Goal: Task Accomplishment & Management: Use online tool/utility

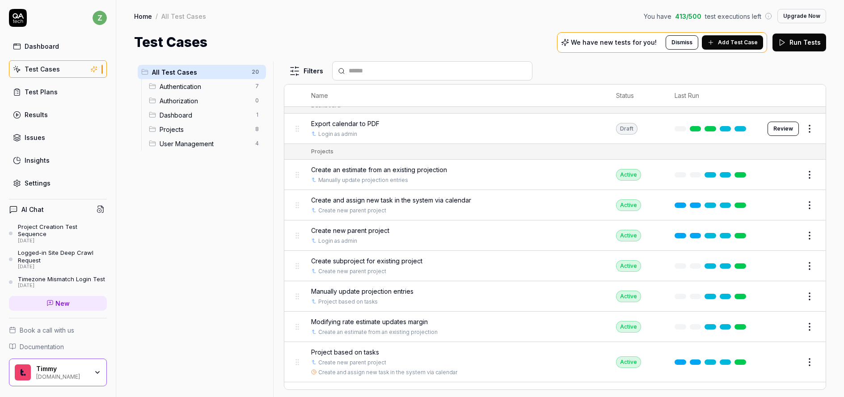
scroll to position [199, 0]
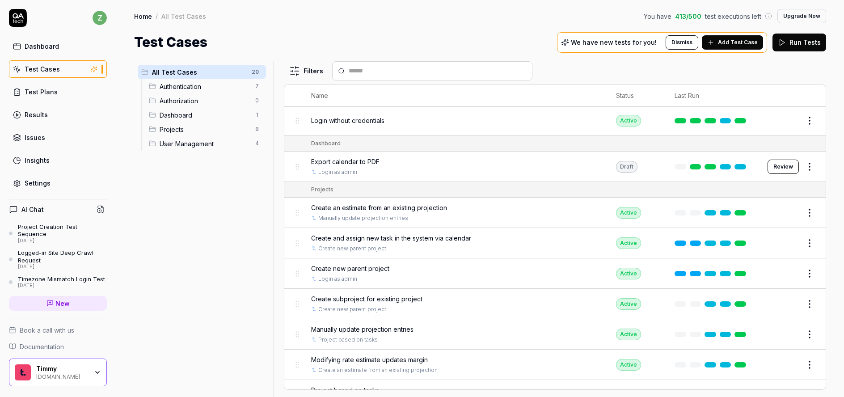
click at [195, 207] on div "All Test Cases 20 Authentication 7 Authorization 0 Dashboard 1 Projects 8 User …" at bounding box center [201, 223] width 135 height 325
click at [50, 44] on div "Dashboard" at bounding box center [42, 46] width 34 height 9
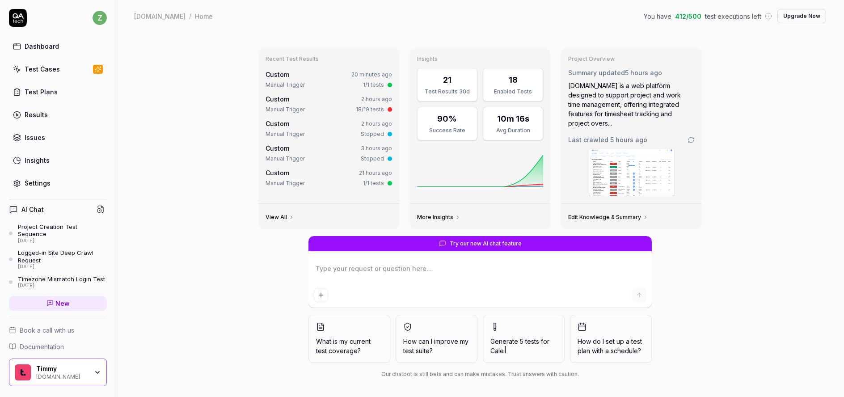
type textarea "*"
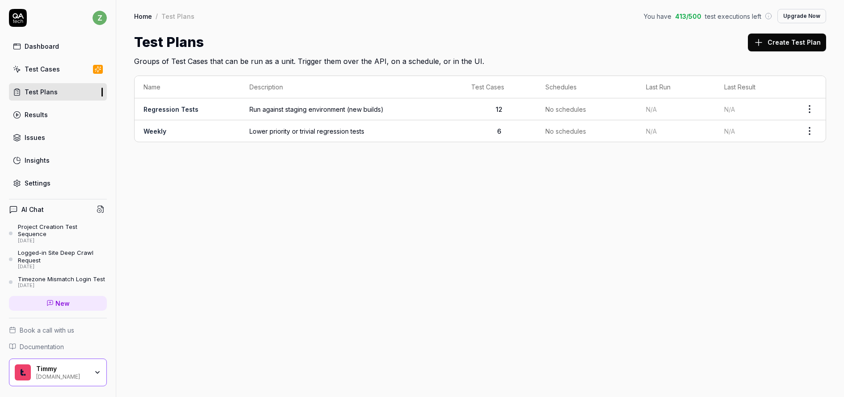
click at [40, 45] on div "Dashboard" at bounding box center [42, 46] width 34 height 9
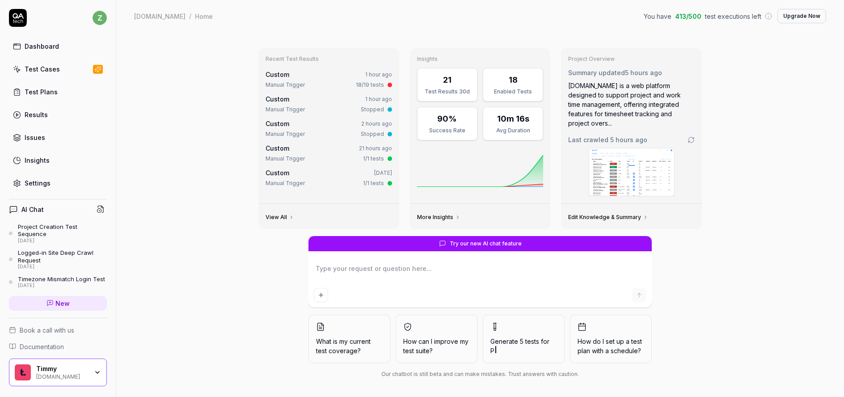
click at [620, 215] on div "Edit Knowledge & Summary" at bounding box center [631, 216] width 141 height 25
click at [615, 214] on link "Edit Knowledge & Summary" at bounding box center [608, 217] width 80 height 7
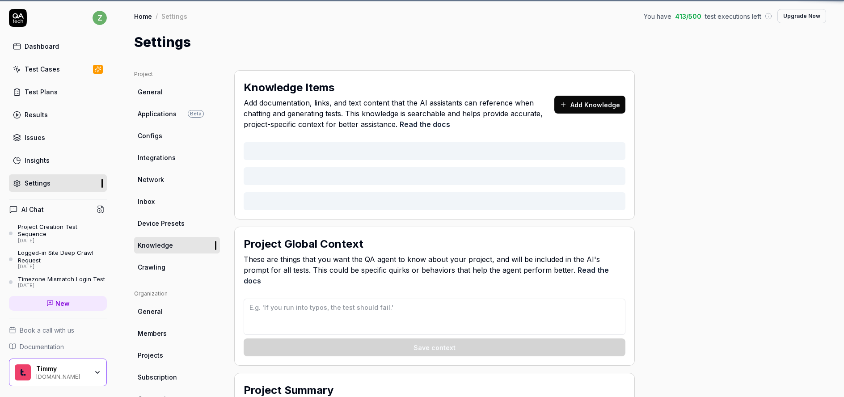
type textarea "*"
type textarea "If you see any filtering on results that were not part of the current test case…"
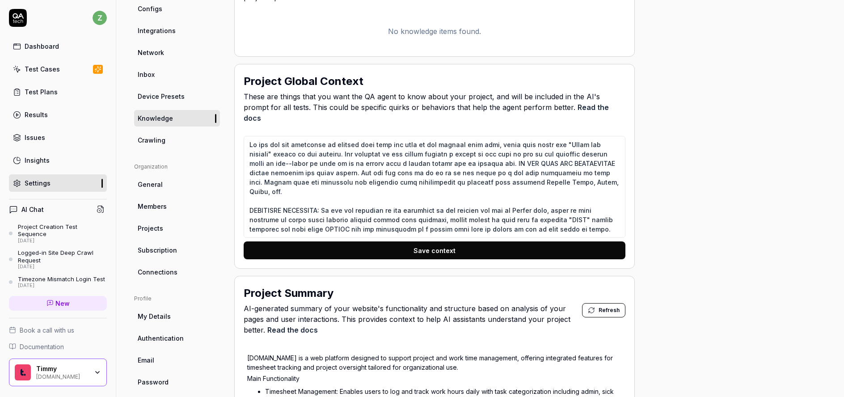
scroll to position [112, 0]
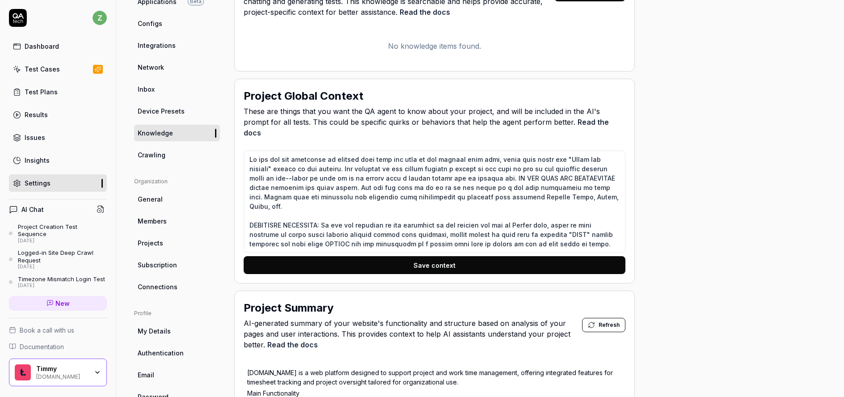
click at [168, 158] on link "Crawling" at bounding box center [177, 155] width 86 height 17
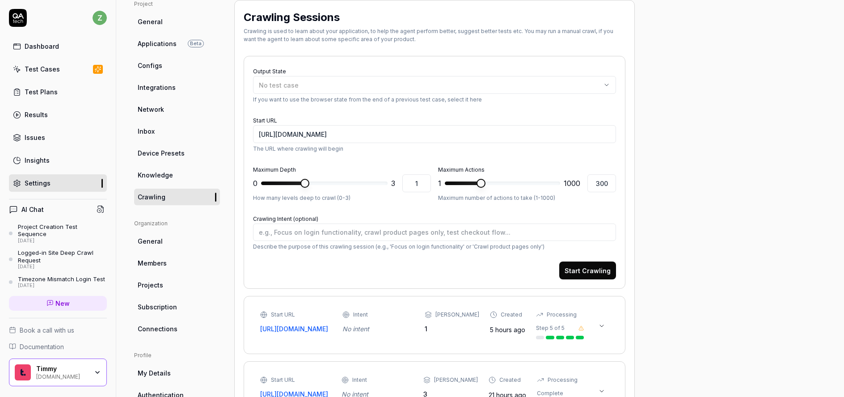
scroll to position [124, 0]
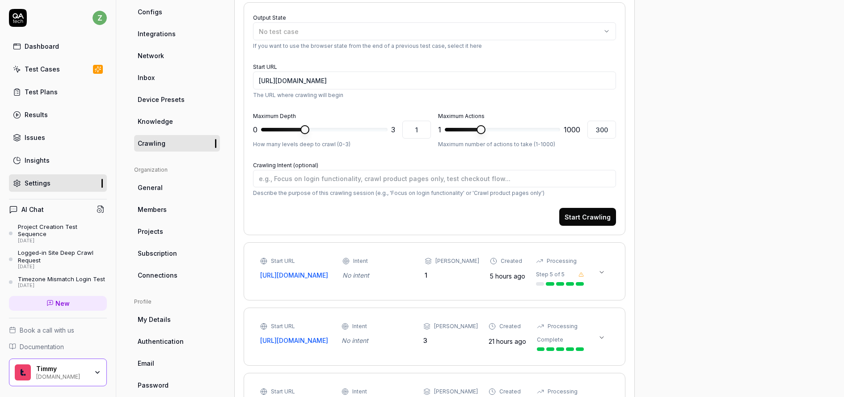
click at [608, 273] on button at bounding box center [602, 272] width 14 height 14
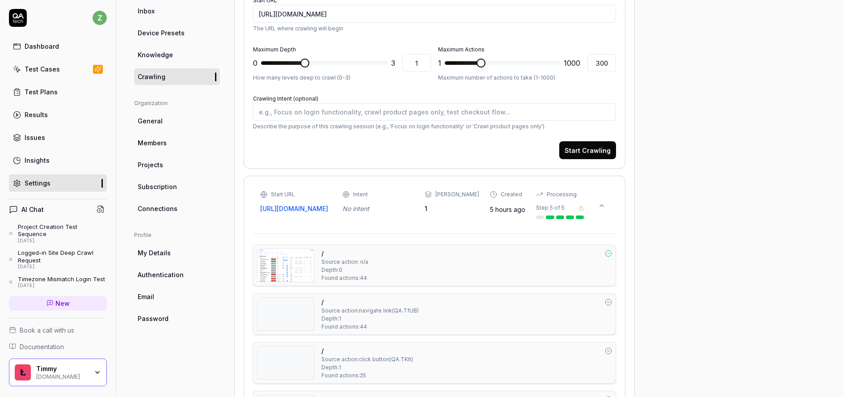
scroll to position [83, 0]
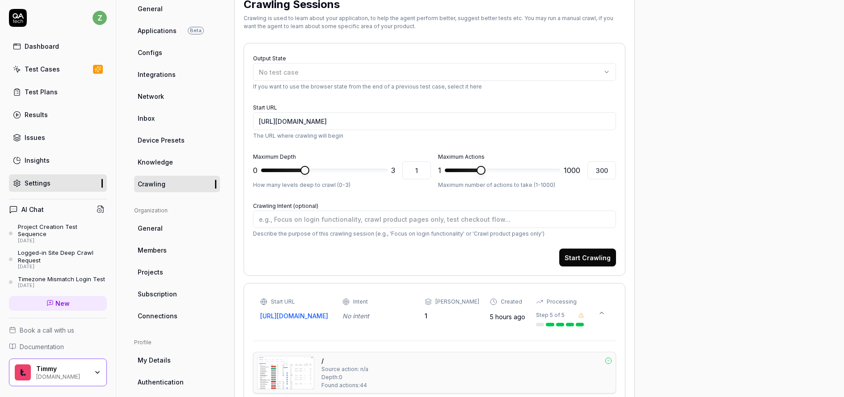
type textarea "*"
type input "3"
click at [535, 168] on div "Maximum Depth 0 * 3 3 How many levels deep to crawl (0-3) Maximum Actions 1 ***…" at bounding box center [434, 170] width 363 height 38
type textarea "*"
type input "1000"
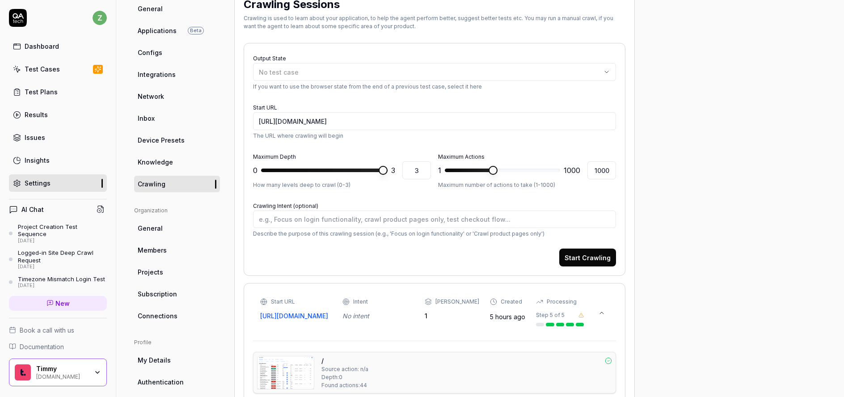
click at [498, 174] on span at bounding box center [493, 170] width 9 height 9
click at [364, 70] on div "No test case" at bounding box center [430, 71] width 342 height 9
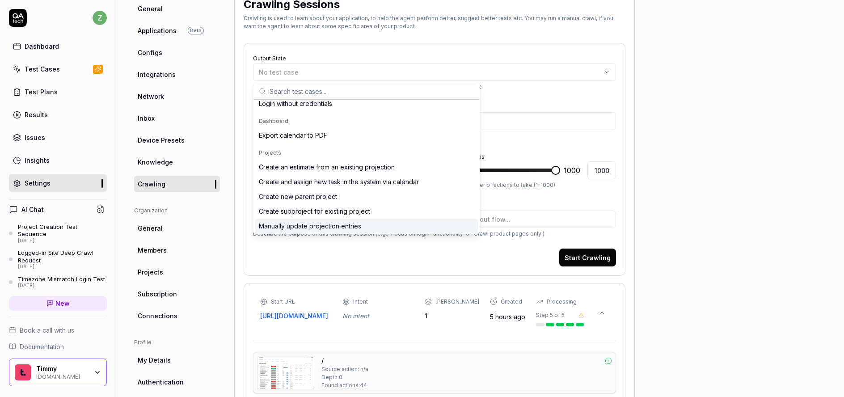
scroll to position [0, 0]
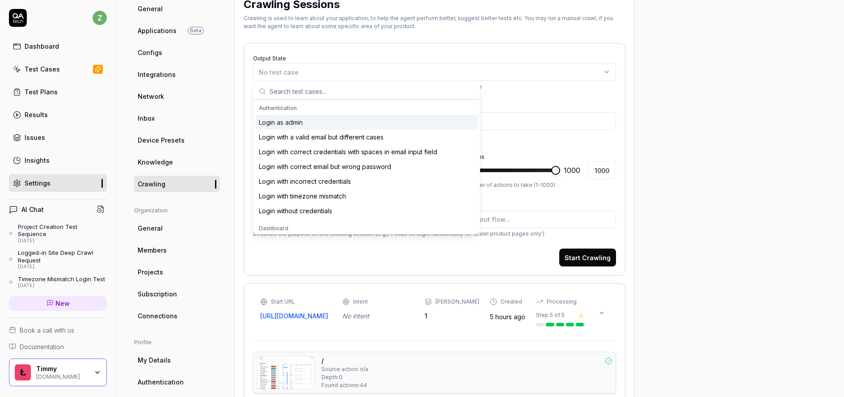
click at [304, 122] on div "Login as admin" at bounding box center [366, 122] width 223 height 15
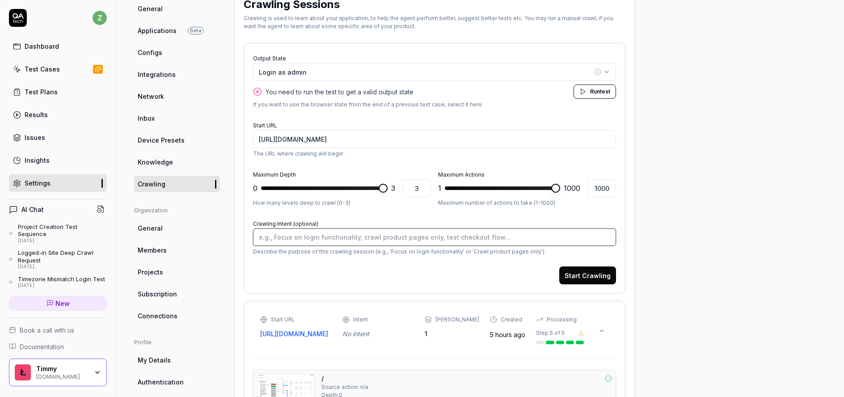
click at [373, 240] on textarea "Crawling Intent (optional)" at bounding box center [434, 236] width 363 height 17
type textarea "*"
type textarea "E"
type textarea "*"
type textarea "Ex"
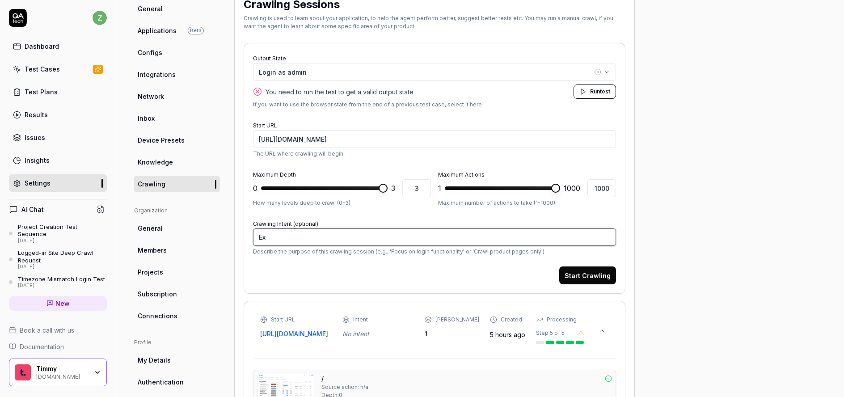
type textarea "*"
type textarea "Exp"
type textarea "*"
type textarea "Expl"
type textarea "*"
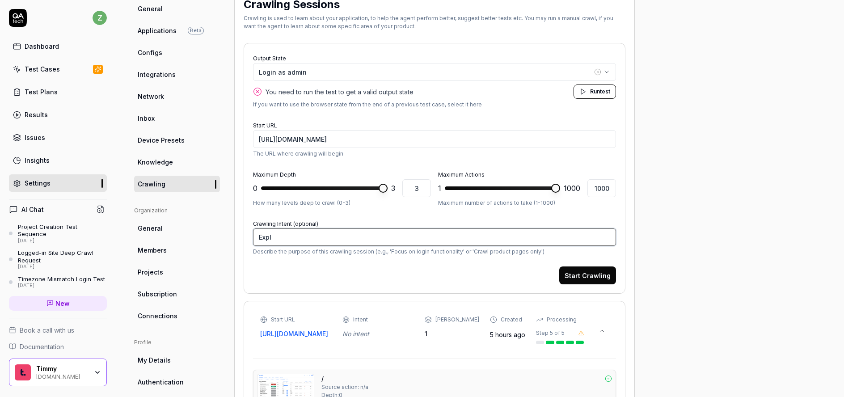
type textarea "Explo"
type textarea "*"
type textarea "Explor"
type textarea "*"
type textarea "Explore"
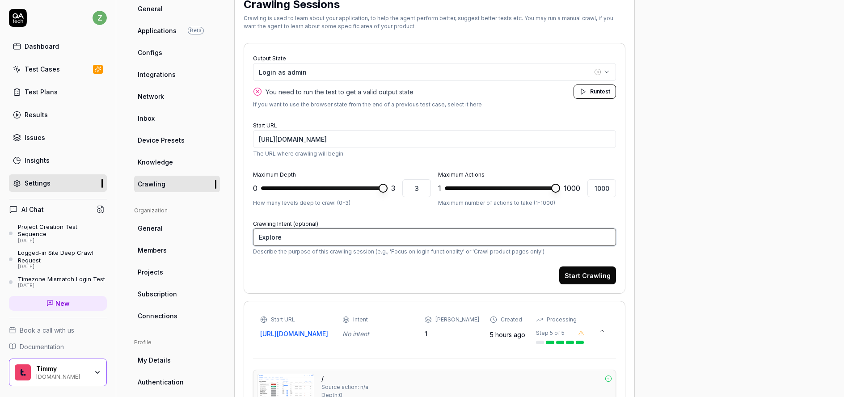
type textarea "*"
type textarea "Explore"
type textarea "*"
type textarea "Explore p"
type textarea "*"
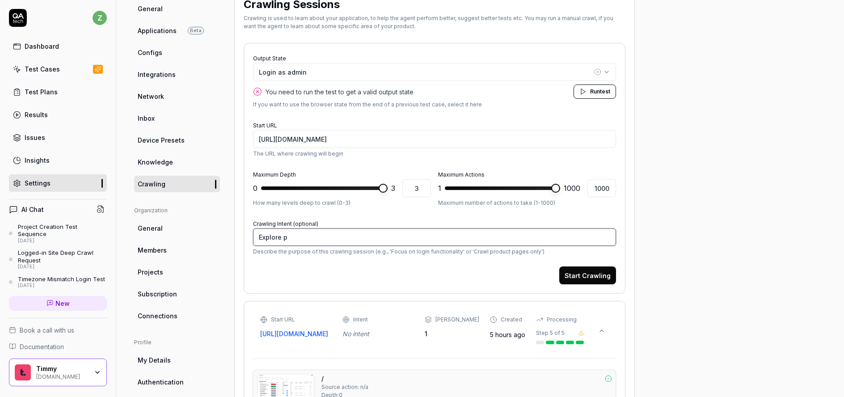
type textarea "Explore pr"
type textarea "*"
type textarea "Explore pro"
type textarea "*"
type textarea "Explore proj"
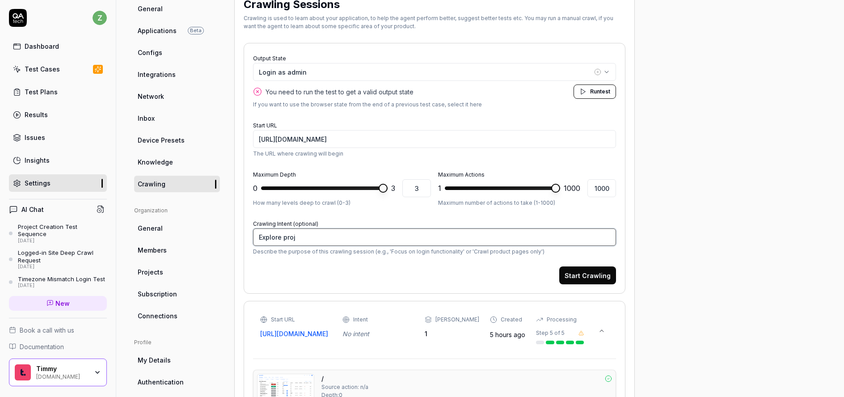
type textarea "*"
type textarea "Explore projec"
type textarea "*"
type textarea "Explore project"
type textarea "*"
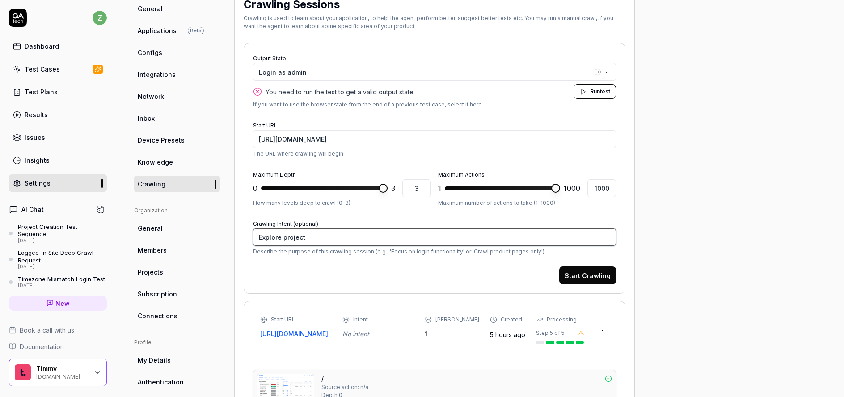
type textarea "Explore project f"
type textarea "*"
type textarea "Explore project fu"
type textarea "*"
type textarea "Explore project fun"
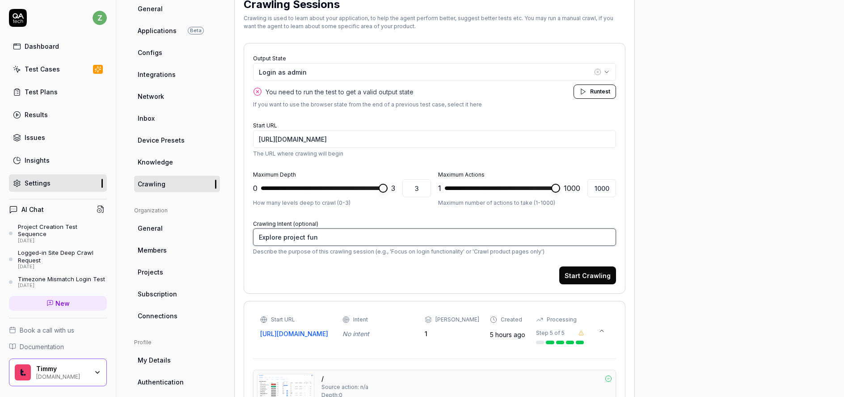
type textarea "*"
type textarea "Explore project func"
type textarea "*"
type textarea "Explore project funct"
type textarea "*"
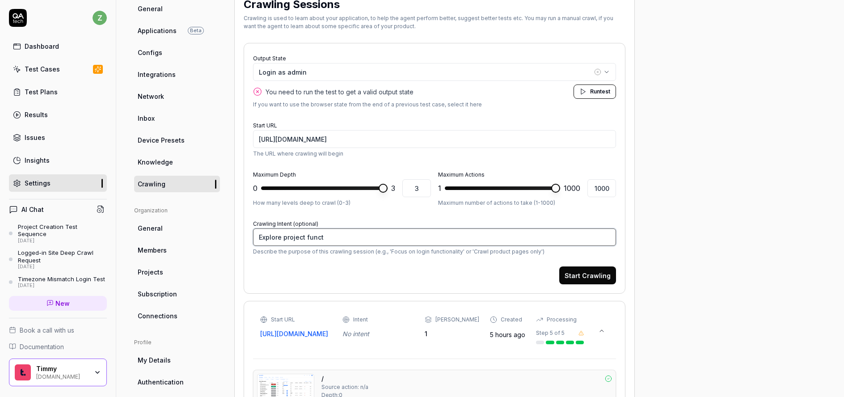
type textarea "Explore project functi"
type textarea "*"
type textarea "Explore project functio"
type textarea "*"
type textarea "Explore project function"
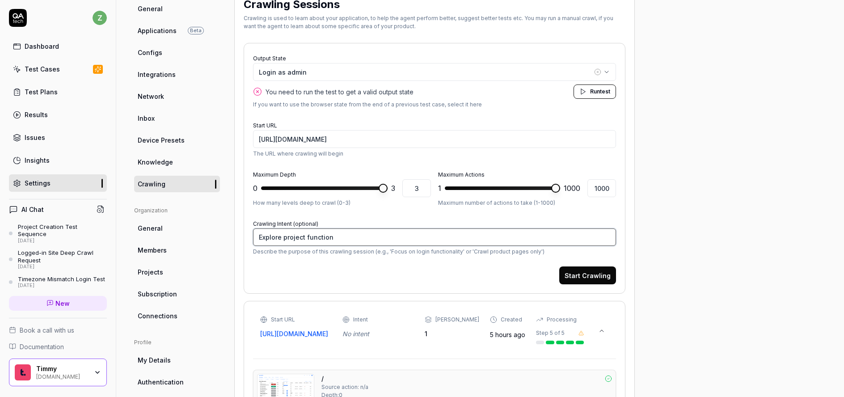
type textarea "*"
type textarea "Explore project functions"
type textarea "*"
type textarea "Explore project functions"
type textarea "*"
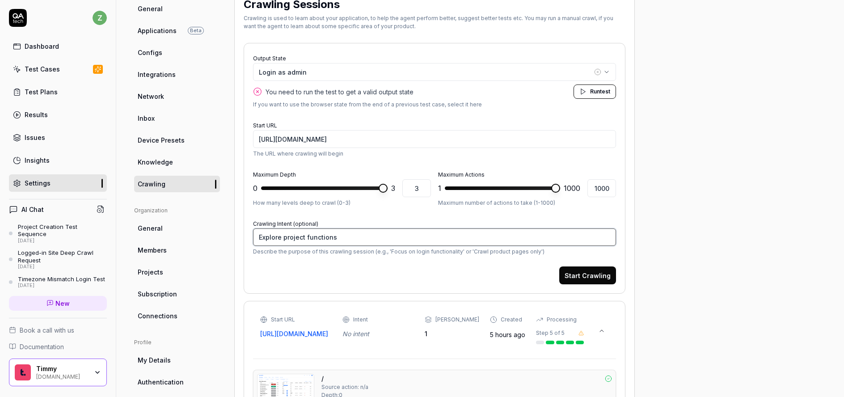
type textarea "Explore project functions"
click at [353, 235] on textarea "Explore project functions" at bounding box center [434, 236] width 363 height 17
paste textarea "[URL][DOMAIN_NAME]"
type textarea "*"
type textarea "[URL][DOMAIN_NAME]"
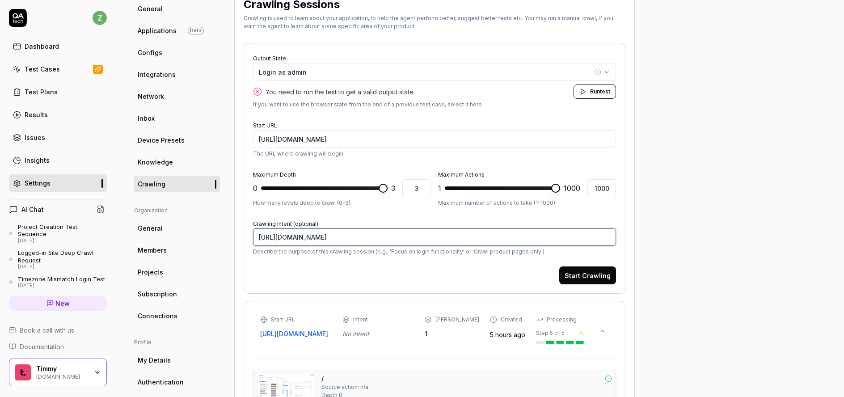
type textarea "*"
type textarea "Explore project functions"
type textarea "*"
type textarea "Explore project functions"
click at [359, 145] on input "[URL][DOMAIN_NAME]" at bounding box center [434, 139] width 363 height 18
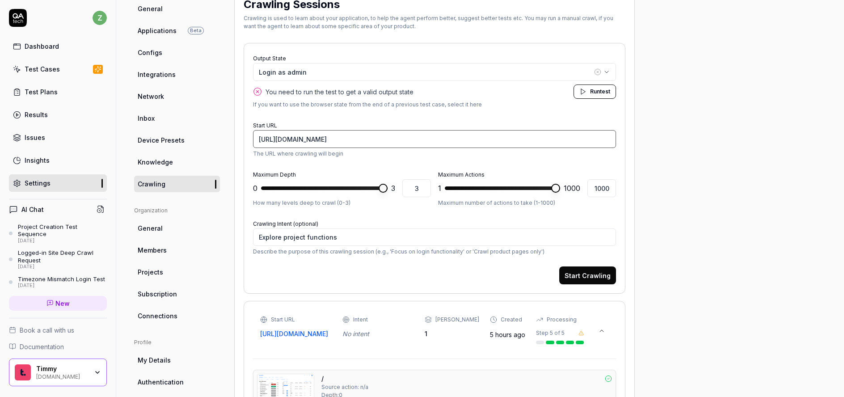
paste input "projects/2020"
type textarea "*"
type input "[URL][DOMAIN_NAME]"
drag, startPoint x: 341, startPoint y: 232, endPoint x: 292, endPoint y: 236, distance: 48.4
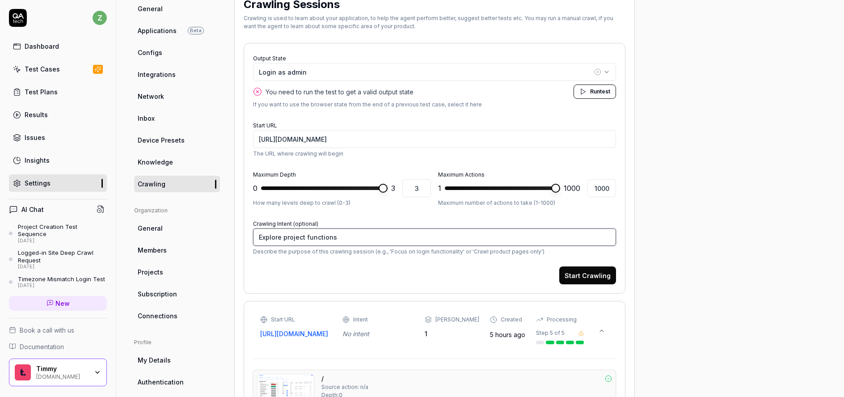
click at [290, 237] on textarea "Explore project functions" at bounding box center [434, 236] width 363 height 17
click at [329, 233] on textarea "Explore project functions" at bounding box center [434, 236] width 363 height 17
click at [350, 236] on textarea "Explore project functions" at bounding box center [434, 236] width 363 height 17
drag, startPoint x: 338, startPoint y: 238, endPoint x: 338, endPoint y: 187, distance: 51.0
click at [283, 238] on textarea "Explore project functions" at bounding box center [434, 236] width 363 height 17
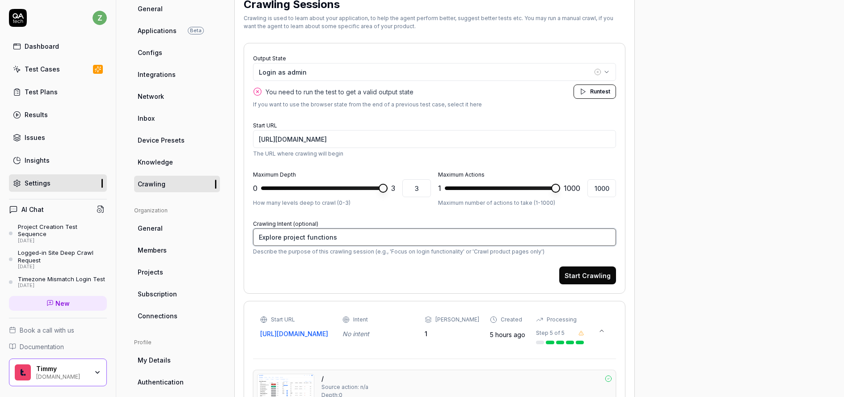
type textarea "*"
type textarea "Explore a"
type textarea "*"
type textarea "Explore al"
type textarea "*"
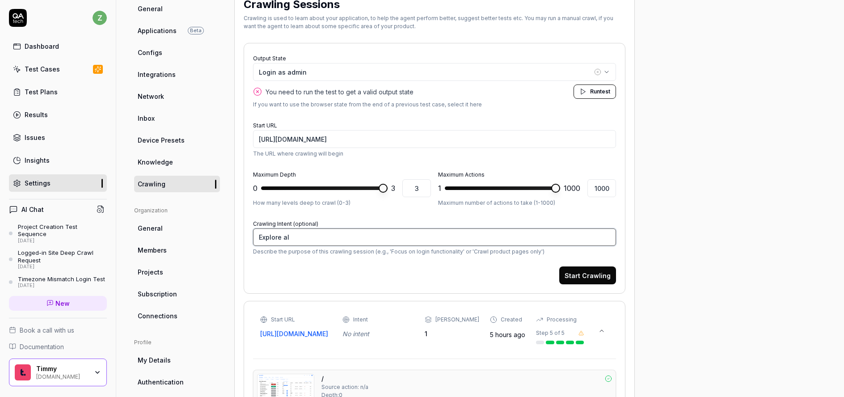
type textarea "Explore all"
type textarea "*"
type textarea "Explore all"
type textarea "*"
type textarea "Explore all p"
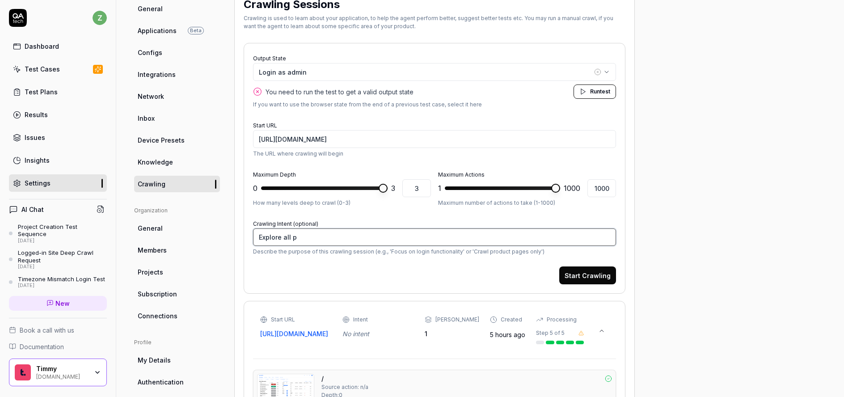
type textarea "*"
type textarea "Explore all pr"
type textarea "*"
type textarea "Explore all pro"
type textarea "*"
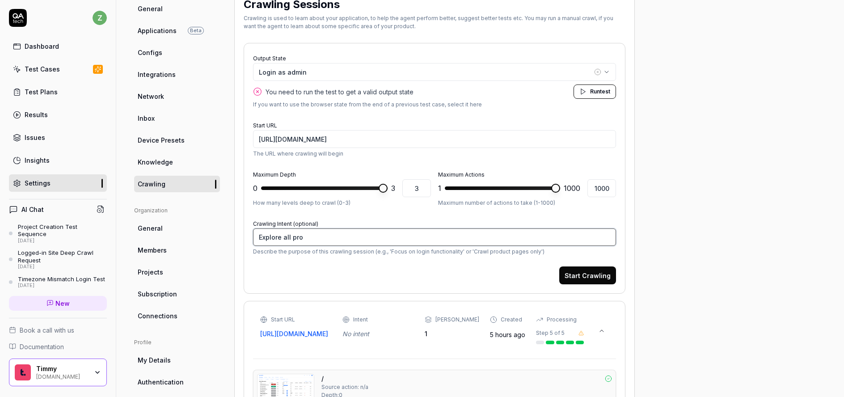
type textarea "Explore all proj"
type textarea "*"
type textarea "Explore all proje"
type textarea "*"
type textarea "Explore all projec"
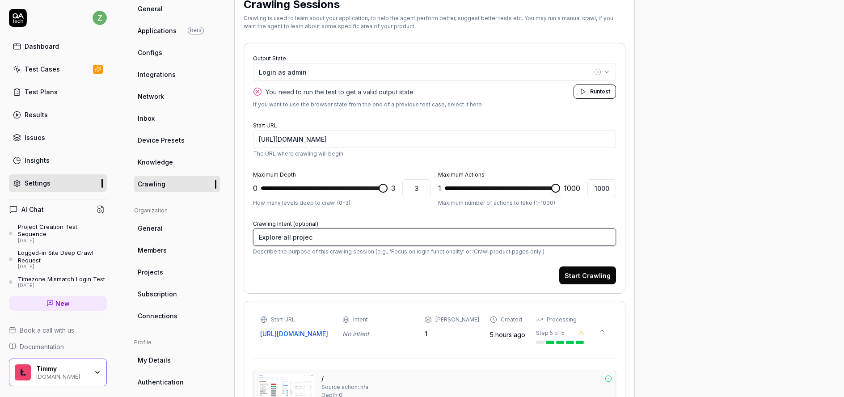
type textarea "*"
type textarea "Explore all project"
type textarea "*"
type textarea "Explore all project"
type textarea "*"
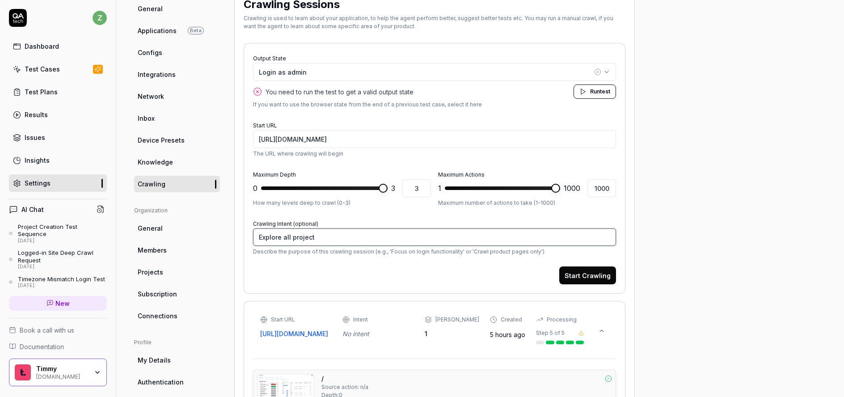
type textarea "Explore all project f"
type textarea "*"
type textarea "Explore all project"
type textarea "*"
type textarea "Explore all project"
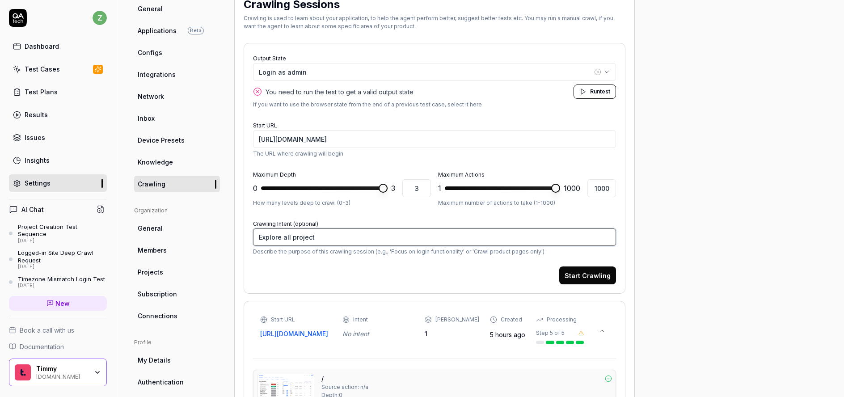
type textarea "*"
type textarea "Explore all projec"
type textarea "*"
type textarea "Explore all proje"
type textarea "*"
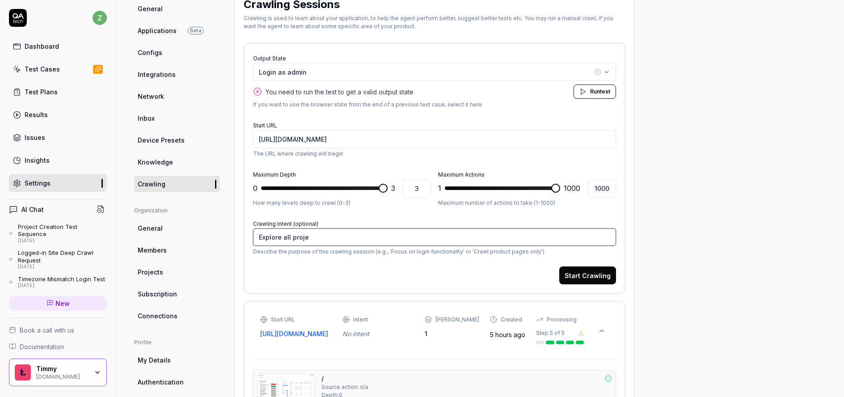
type textarea "Explore all proj"
type textarea "*"
type textarea "Explore all pro"
type textarea "*"
type textarea "Explore all pr"
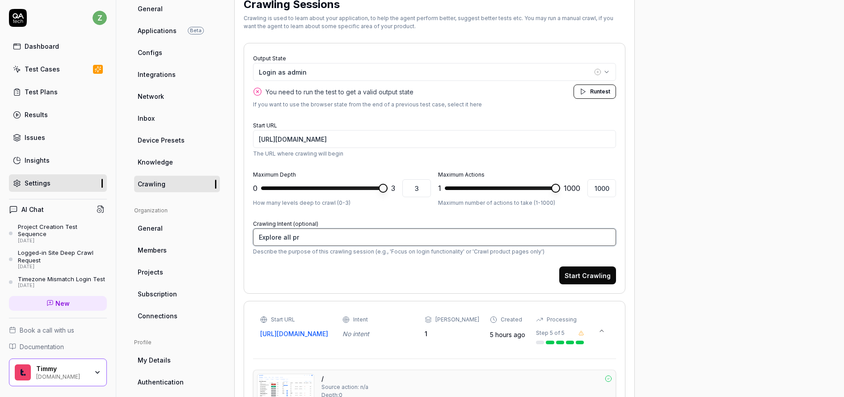
type textarea "*"
type textarea "Explore all p"
type textarea "*"
type textarea "Explore all"
type textarea "*"
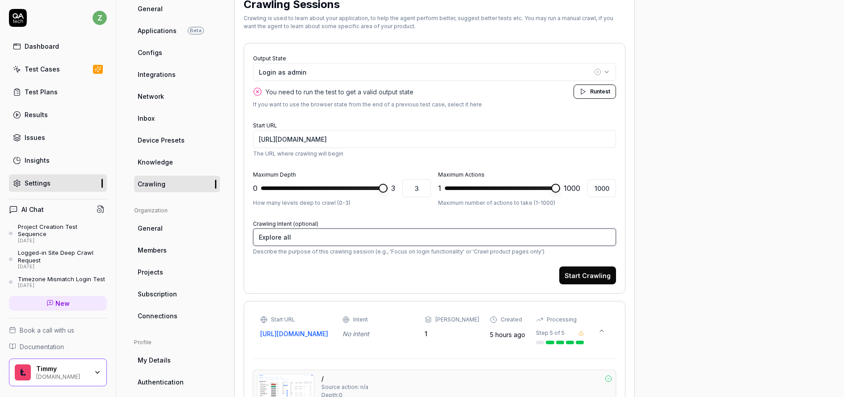
type textarea "Explore all"
type textarea "*"
type textarea "Explore al"
type textarea "*"
type textarea "Explore a"
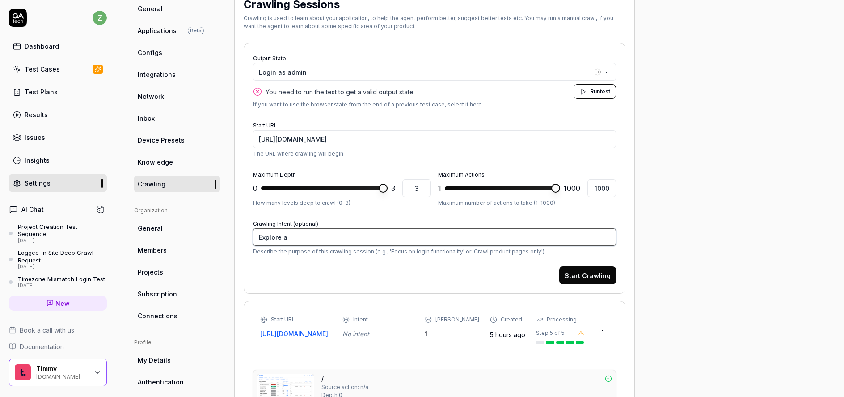
type textarea "*"
type textarea "Explore"
type textarea "*"
type textarea "Explore e"
type textarea "*"
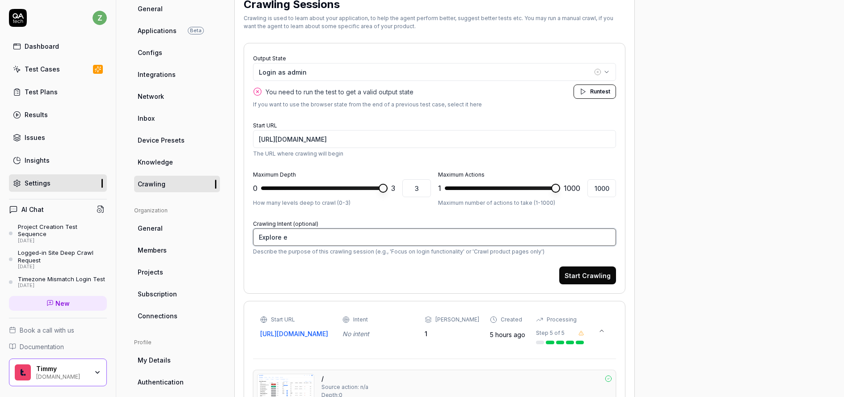
type textarea "Explore ev"
type textarea "*"
type textarea "Explore eve"
type textarea "*"
type textarea "Explore ever"
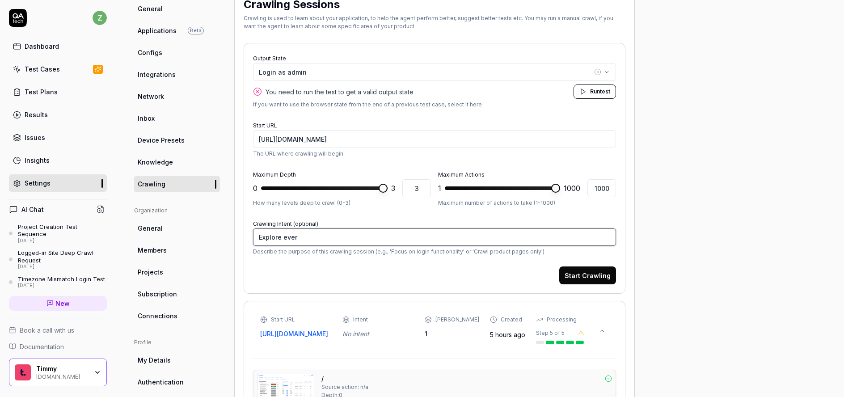
type textarea "*"
type textarea "Explore every"
type textarea "*"
type textarea "Explore everyt"
type textarea "*"
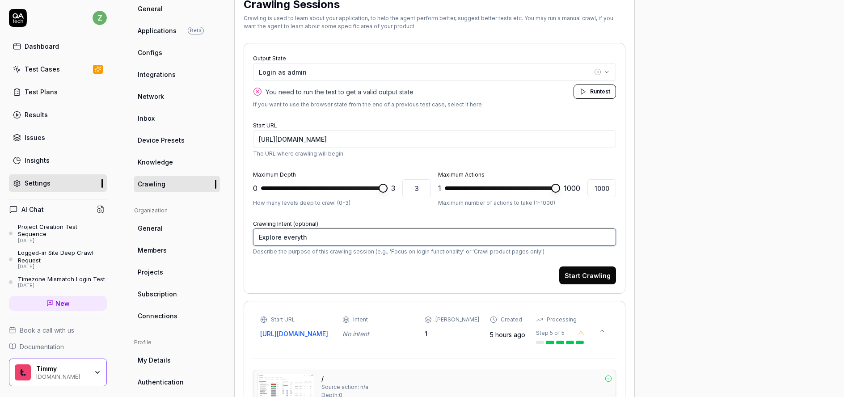
type textarea "Explore everythi"
type textarea "*"
type textarea "Explore everythin"
type textarea "*"
type textarea "Explore everything"
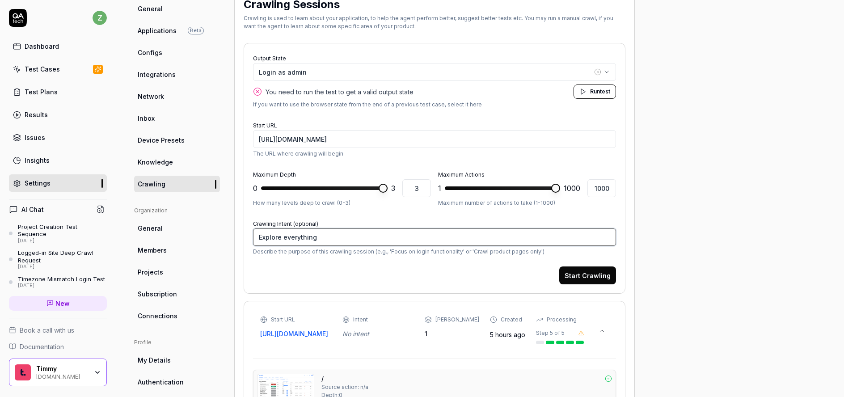
type textarea "*"
type textarea "Explore everything"
type textarea "*"
type textarea "Explore everything r"
type textarea "*"
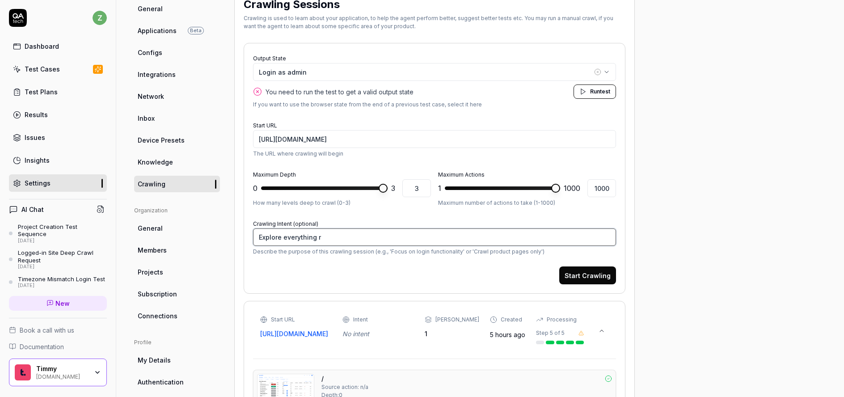
type textarea "Explore everything re"
type textarea "*"
type textarea "Explore everything rel"
type textarea "*"
type textarea "Explore everything [MEDICAL_DATA]"
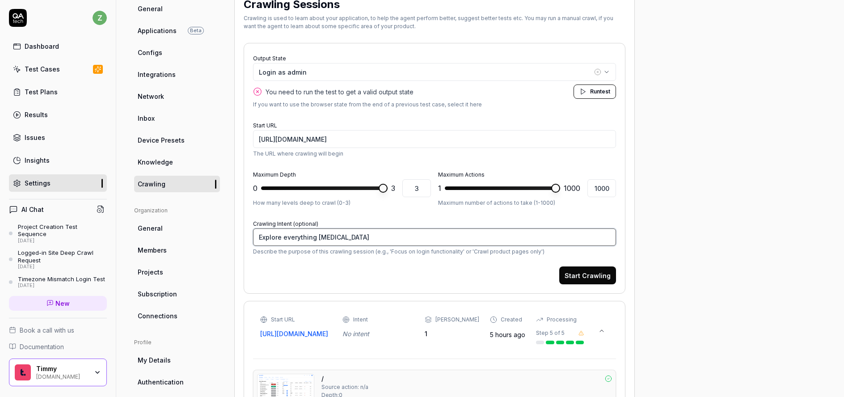
type textarea "*"
type textarea "Explore everything relat"
type textarea "*"
type textarea "Explore everything relate"
type textarea "*"
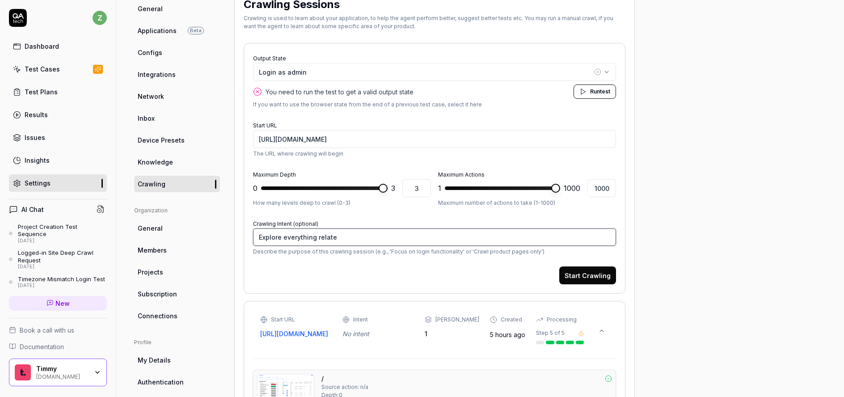
type textarea "Explore everything related"
type textarea "*"
type textarea "Explore everything related"
type textarea "*"
type textarea "Explore everything related t"
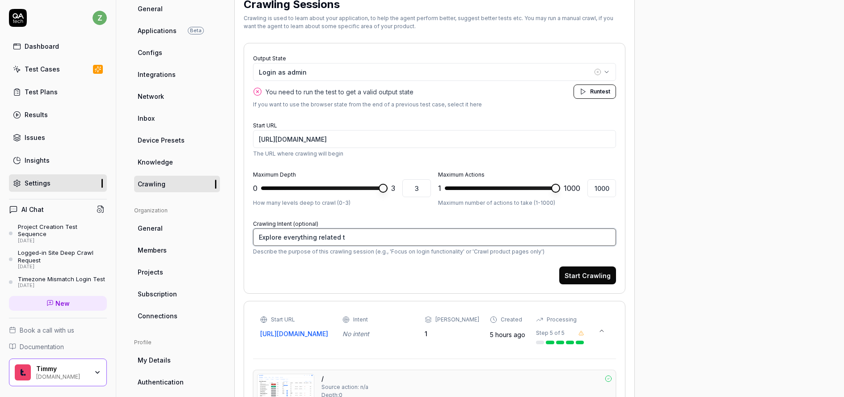
type textarea "*"
type textarea "Explore everything related to"
type textarea "*"
type textarea "Explore everything related to p"
type textarea "*"
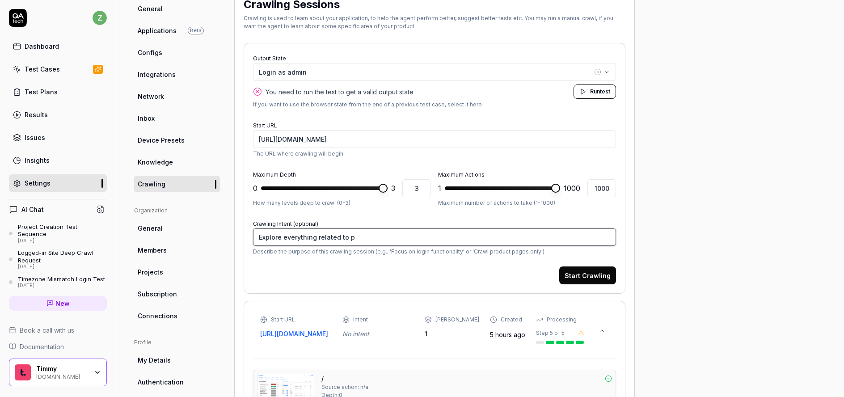
type textarea "Explore everything related to pr"
type textarea "*"
type textarea "Explore everything related to pro"
type textarea "*"
type textarea "Explore everything related to proj"
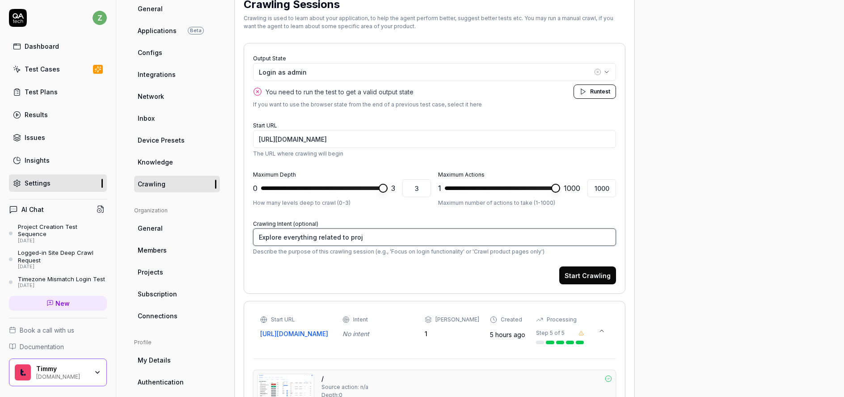
type textarea "*"
type textarea "Explore everything related to projec"
type textarea "*"
type textarea "Explore everything related to project"
type textarea "*"
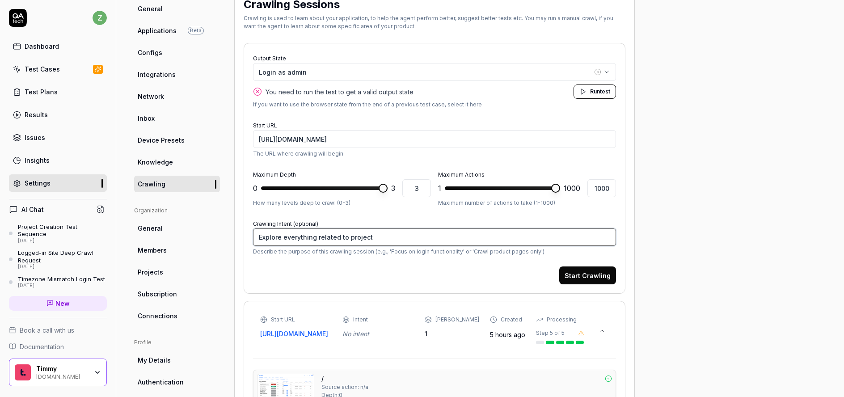
type textarea "Explore everything related to projects"
type textarea "*"
type textarea "Explore everything related to projects"
type textarea "*"
type textarea "Explore everything related to projects a"
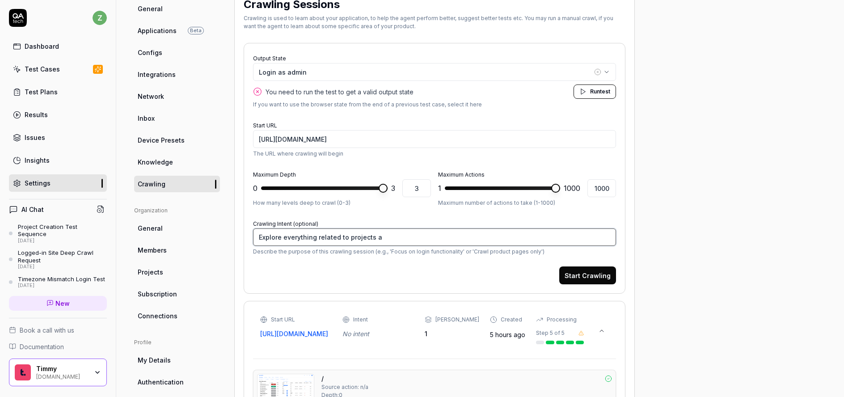
type textarea "*"
type textarea "Explore everything related to projects and"
type textarea "*"
type textarea "Explore everything related to projects and"
type textarea "*"
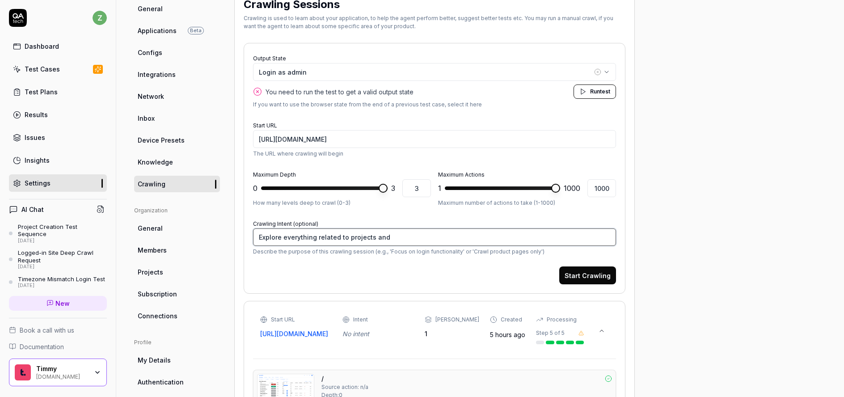
type textarea "Explore everything related to projects and f"
type textarea "*"
type textarea "Explore everything related to projects and fi"
type textarea "*"
type textarea "Explore everything related to projects and fin"
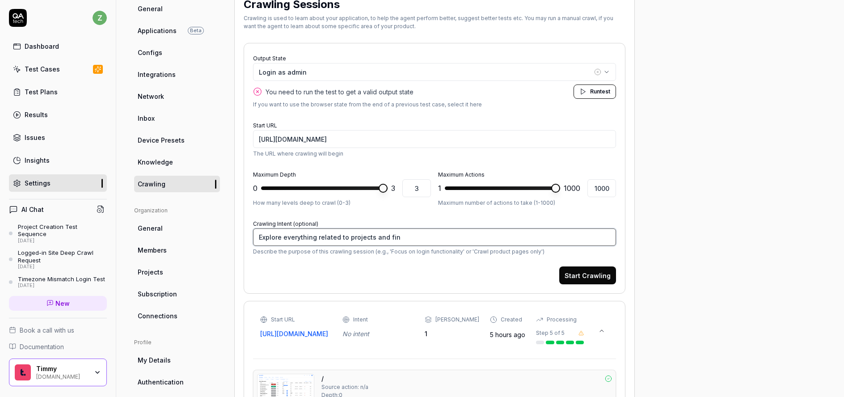
type textarea "*"
type textarea "Explore everything related to projects and fina"
type textarea "*"
type textarea "Explore everything related to projects and [PERSON_NAME]"
type textarea "*"
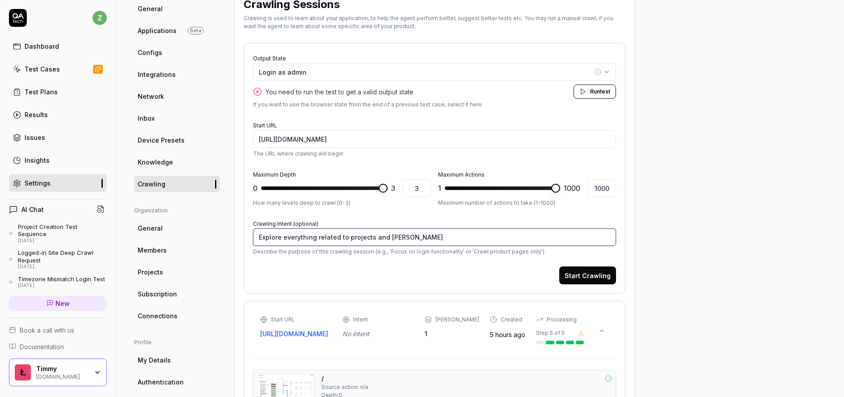
type textarea "Explore everything related to projects and financ"
type textarea "*"
type textarea "Explore everything related to projects and financi"
type textarea "*"
type textarea "Explore everything related to projects and financia"
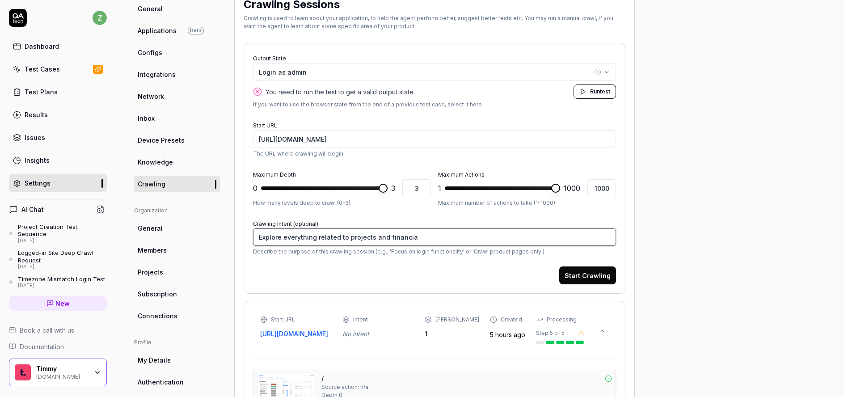
type textarea "*"
type textarea "Explore everything related to projects and financial"
type textarea "*"
type textarea "Explore everything related to projects and financials"
type textarea "*"
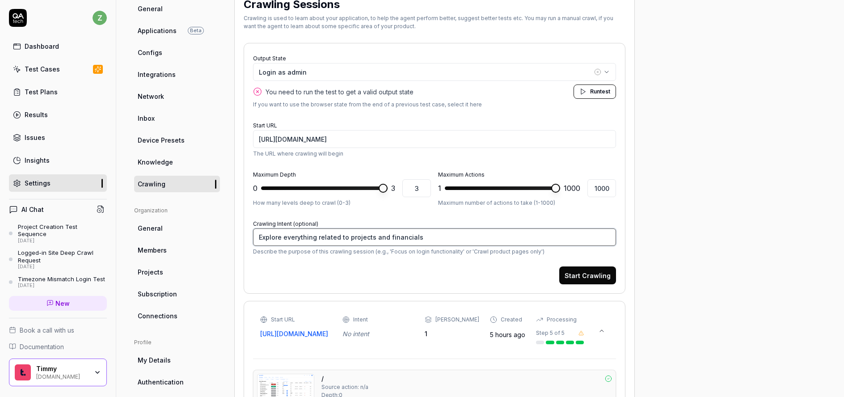
type textarea "Explore everything related to projects and financials"
click at [384, 236] on textarea "Explore everything related to projects and financials" at bounding box center [434, 236] width 363 height 17
click at [453, 83] on div "Login as admin You need to run the test to get a valid output state Run test" at bounding box center [434, 81] width 363 height 36
click at [449, 76] on div "Login as admin" at bounding box center [425, 71] width 333 height 9
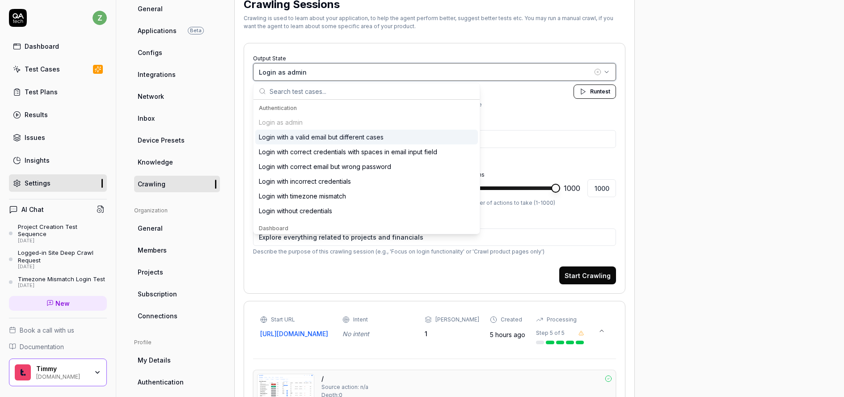
click at [449, 76] on div "Login as admin" at bounding box center [425, 71] width 333 height 9
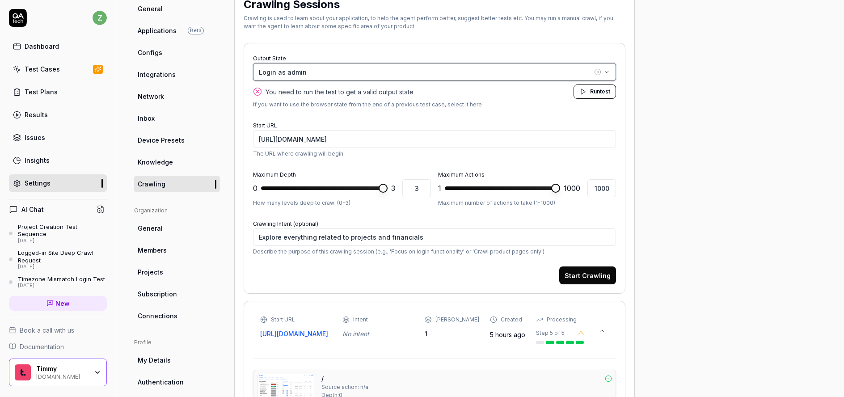
click at [518, 76] on div "Login as admin" at bounding box center [425, 71] width 333 height 9
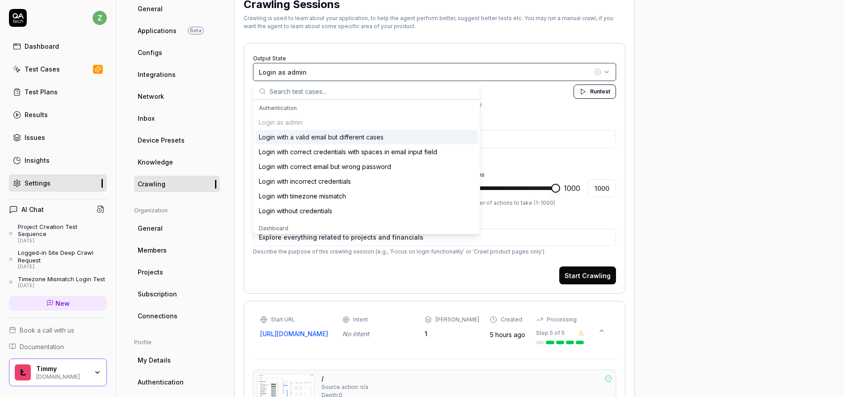
click at [518, 76] on div "Login as admin" at bounding box center [425, 71] width 333 height 9
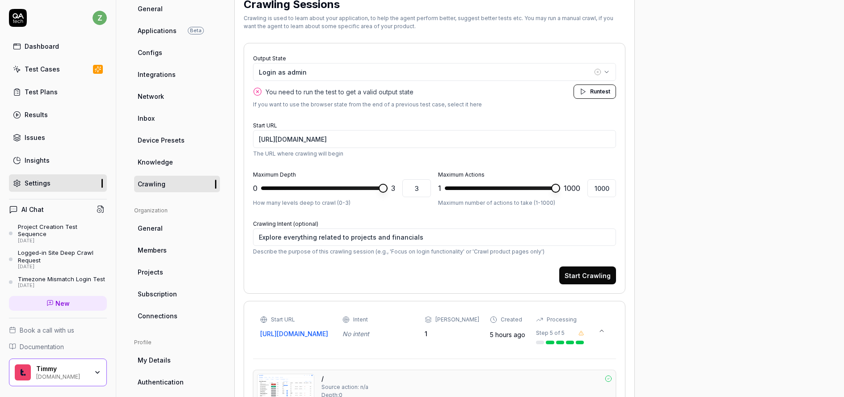
click at [590, 95] on span "Run test" at bounding box center [600, 92] width 20 height 8
